Goal: Find specific page/section

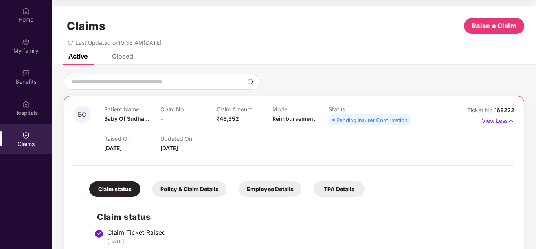
scroll to position [9, 0]
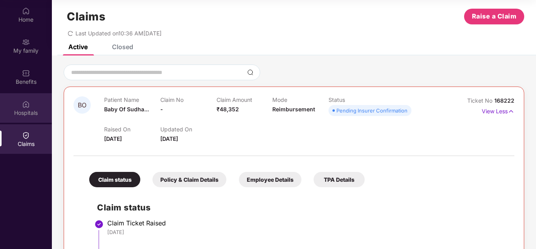
click at [25, 111] on div "Hospitals" at bounding box center [26, 113] width 52 height 8
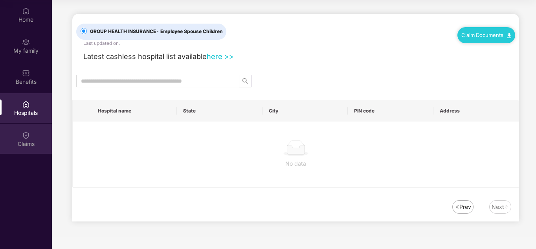
click at [29, 142] on div "Claims" at bounding box center [26, 144] width 52 height 8
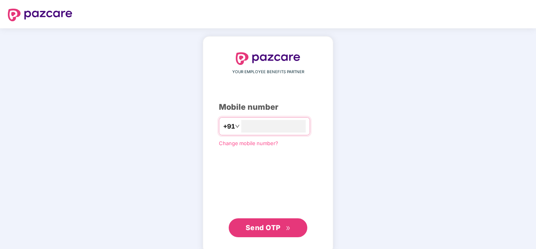
drag, startPoint x: 448, startPoint y: 126, endPoint x: 468, endPoint y: 116, distance: 22.7
click at [450, 125] on div "YOUR EMPLOYEE BENEFITS PARTNER Mobile number +91 Change mobile number? Send OTP" at bounding box center [268, 144] width 536 height 233
